Goal: Task Accomplishment & Management: Use online tool/utility

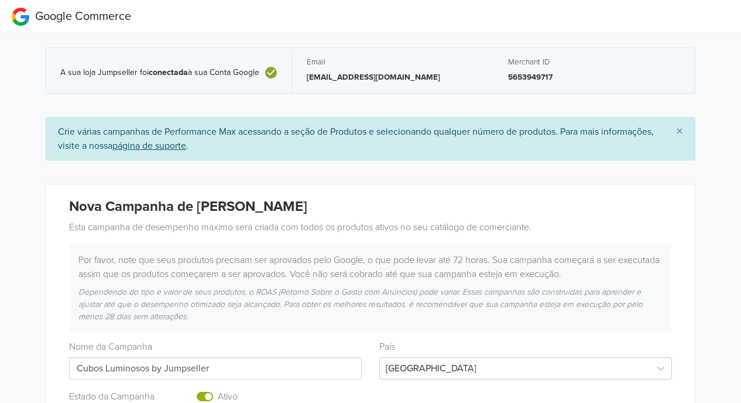
click at [113, 23] on span "Google Commerce" at bounding box center [83, 16] width 96 height 14
click at [112, 18] on span "Google Commerce" at bounding box center [83, 16] width 96 height 14
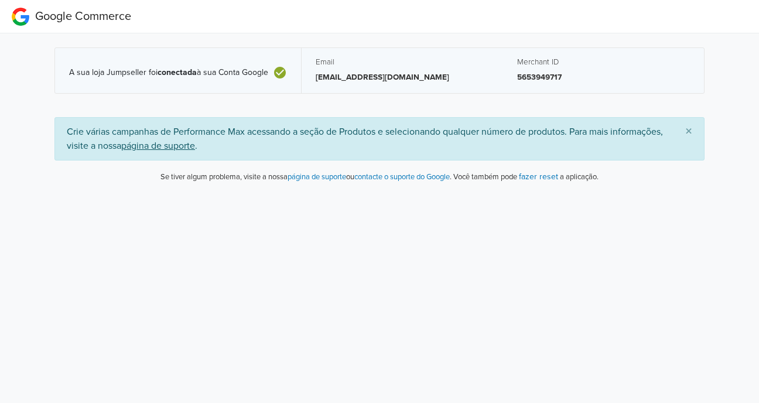
click at [684, 128] on button "×" at bounding box center [689, 132] width 30 height 28
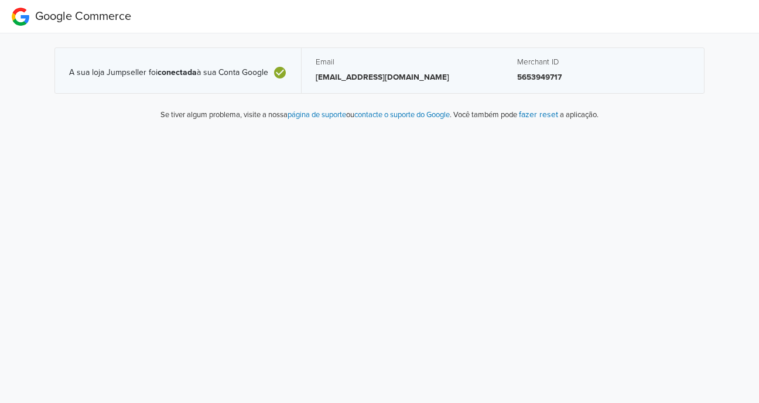
click at [334, 131] on html "Google Commerce A sua loja Jumpseller foi conectada à sua Conta Google Email [E…" at bounding box center [379, 65] width 759 height 131
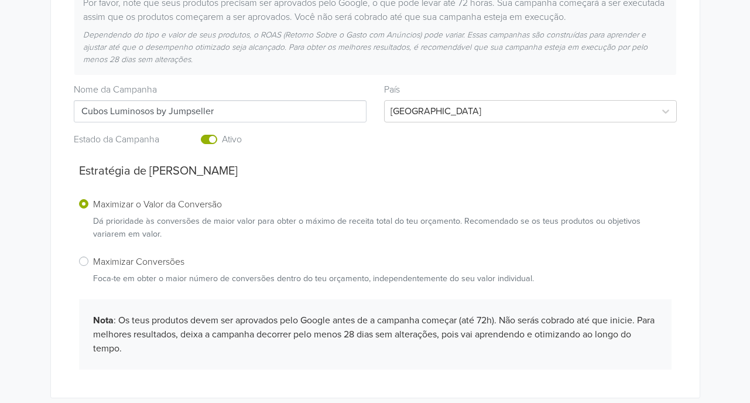
scroll to position [293, 0]
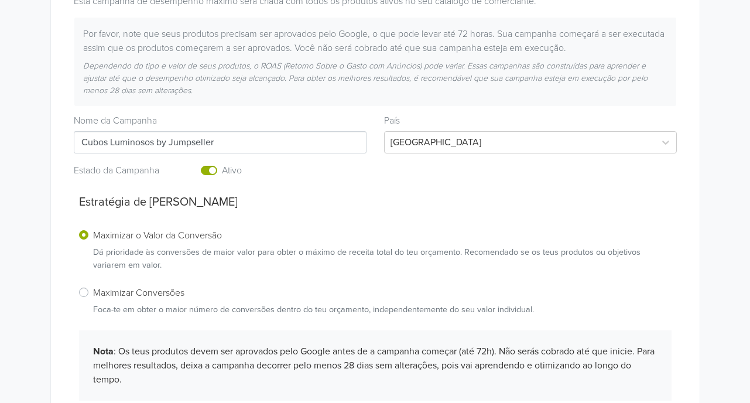
click at [286, 144] on input "Cubos Luminosos by Jumpseller" at bounding box center [220, 142] width 293 height 22
click at [300, 94] on div "Dependendo do tipo e valor de seus produtos, o ROAS (Retorno Sobre o Gasto com …" at bounding box center [375, 78] width 602 height 37
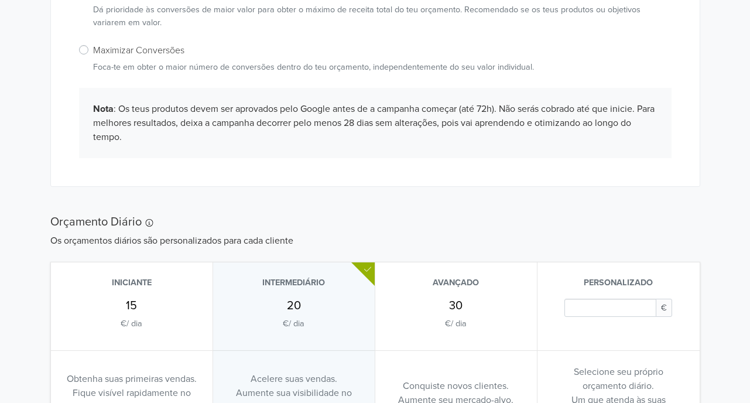
scroll to position [378, 0]
